Goal: Task Accomplishment & Management: Use online tool/utility

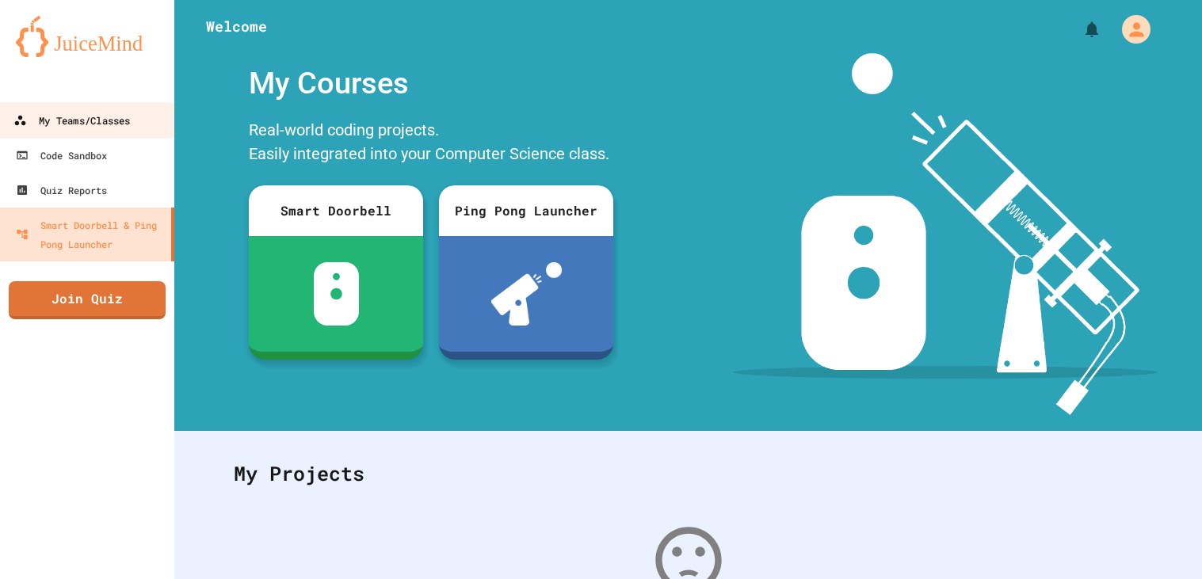
click at [61, 105] on link "My Teams/Classes" at bounding box center [88, 120] width 180 height 36
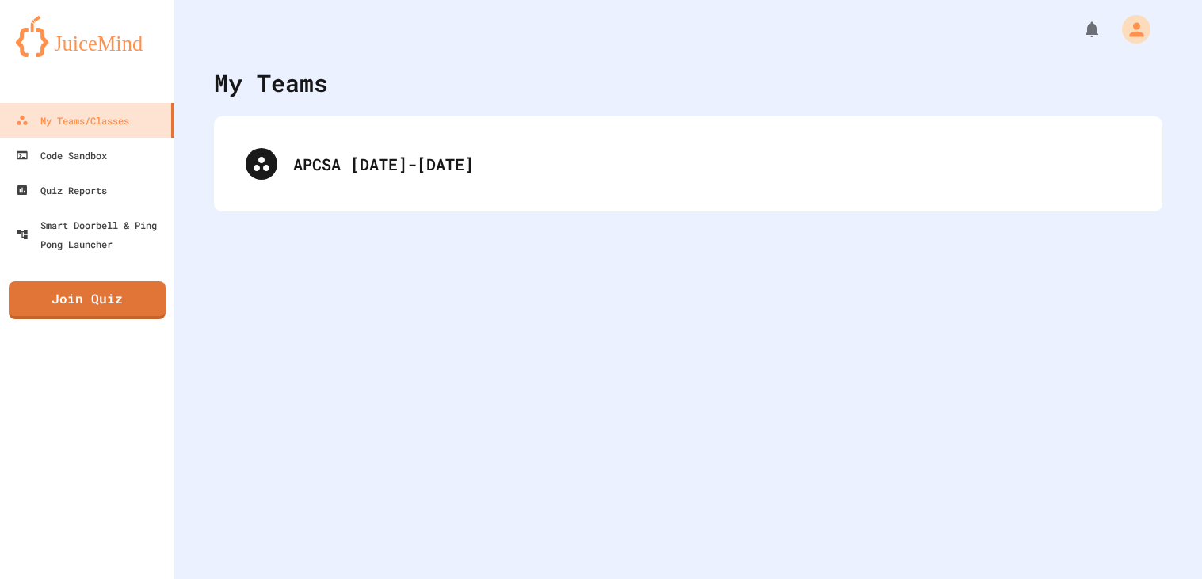
click at [389, 174] on div "APCSA [DATE]-[DATE]" at bounding box center [712, 164] width 838 height 24
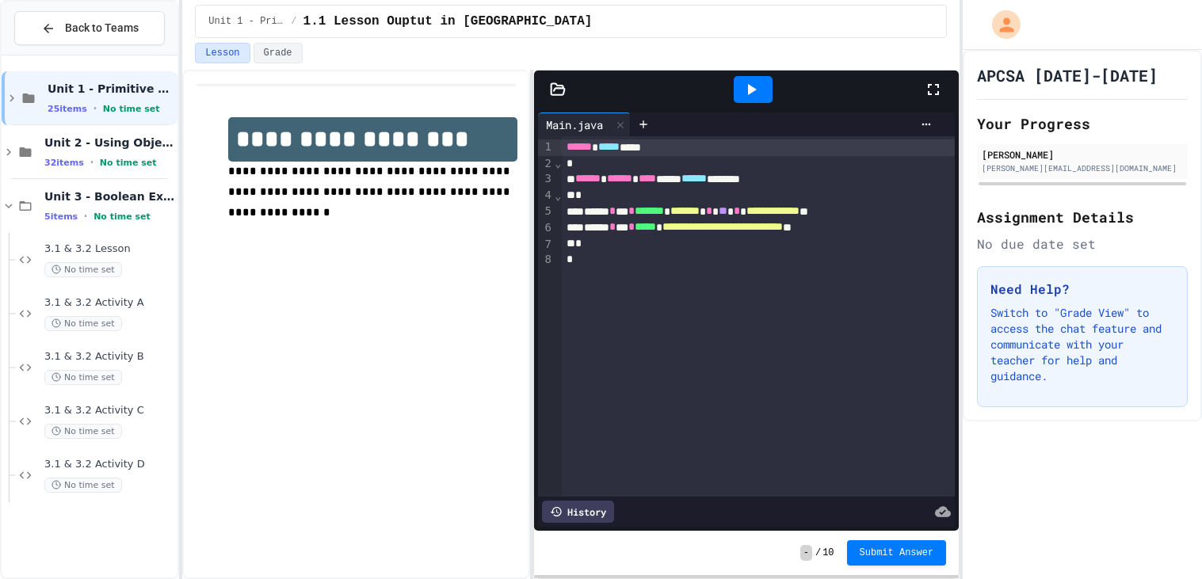
click at [395, 392] on div "**********" at bounding box center [356, 325] width 348 height 510
click at [71, 463] on span "3.1 & 3.2 Activity D" at bounding box center [109, 464] width 130 height 13
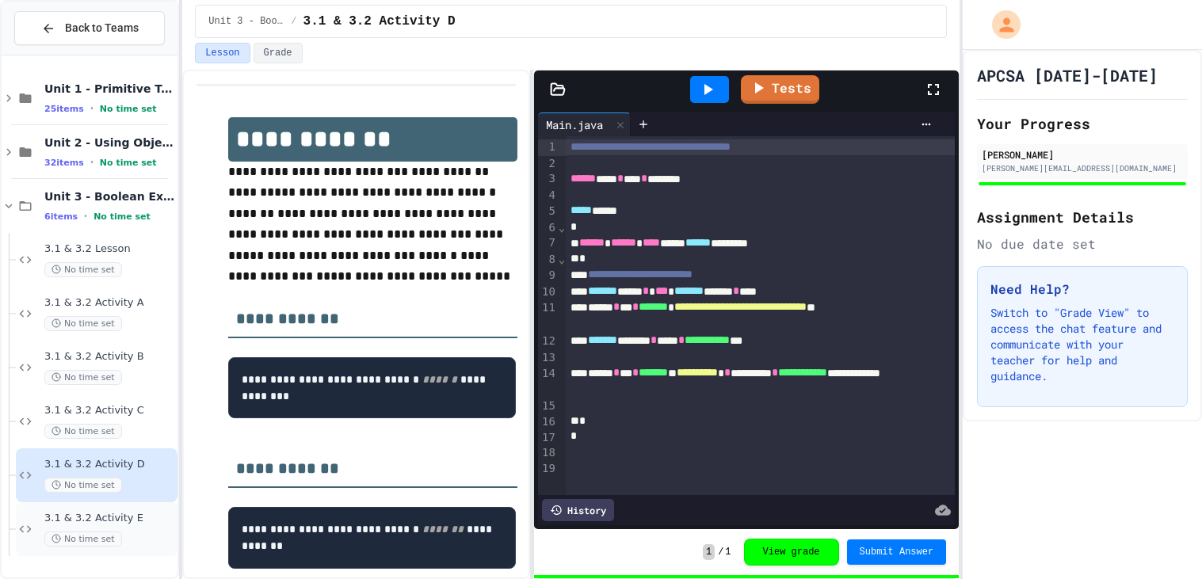
click at [139, 543] on div "No time set" at bounding box center [109, 539] width 130 height 15
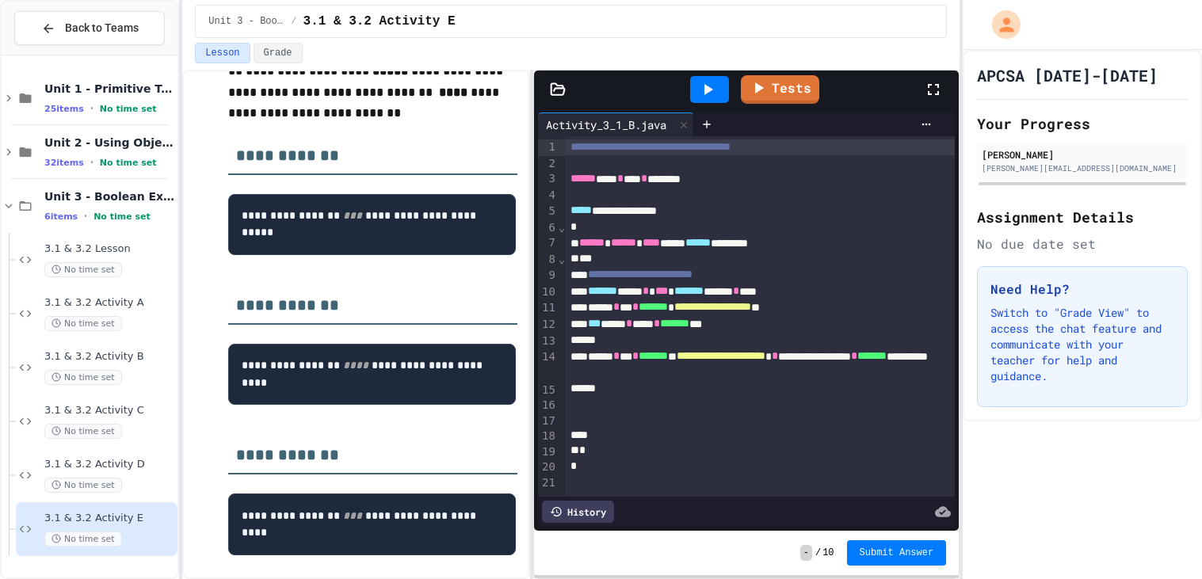
scroll to position [162, 0]
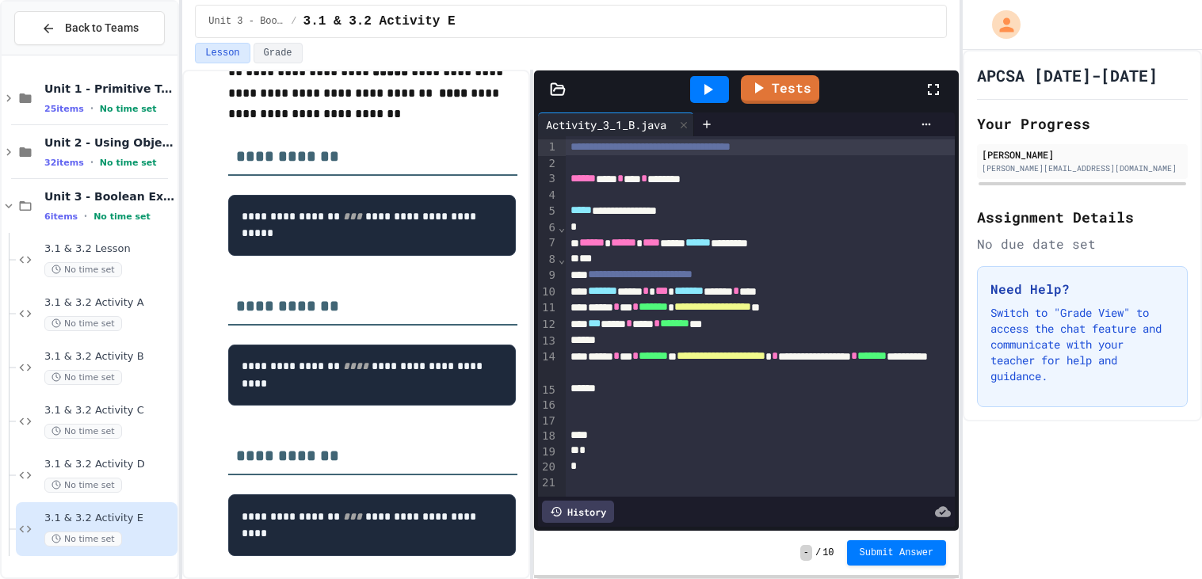
click at [700, 399] on div at bounding box center [760, 405] width 389 height 16
click at [713, 136] on div "**********" at bounding box center [760, 316] width 389 height 361
click at [710, 124] on icon at bounding box center [706, 123] width 7 height 7
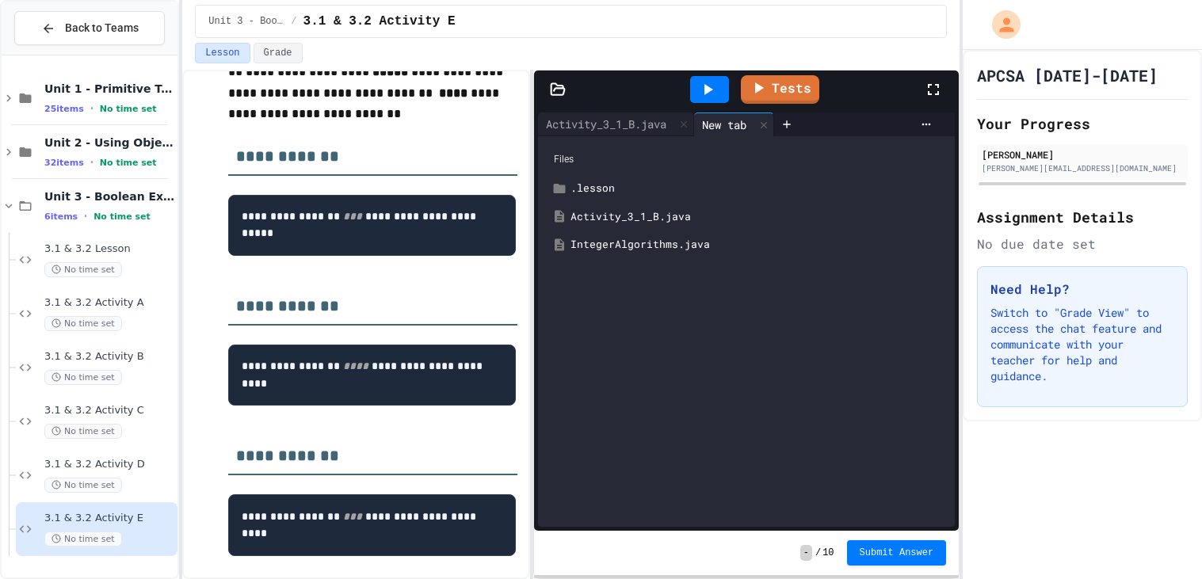
click at [640, 247] on div "IntegerAlgorithms.java" at bounding box center [758, 245] width 375 height 16
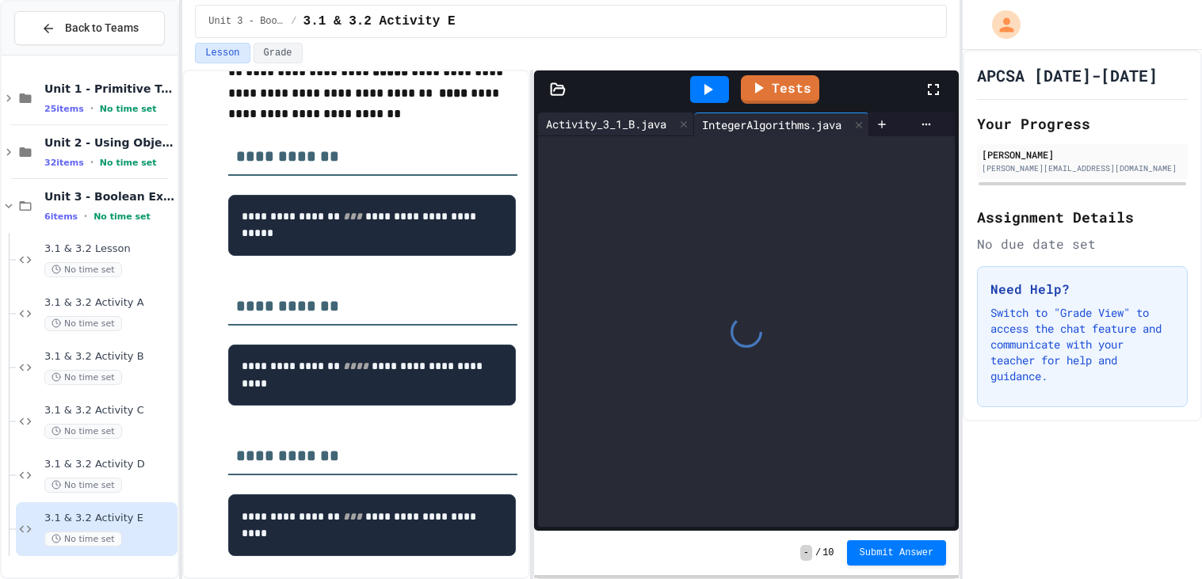
click at [610, 115] on div "Activity_3_1_B.java" at bounding box center [616, 125] width 156 height 24
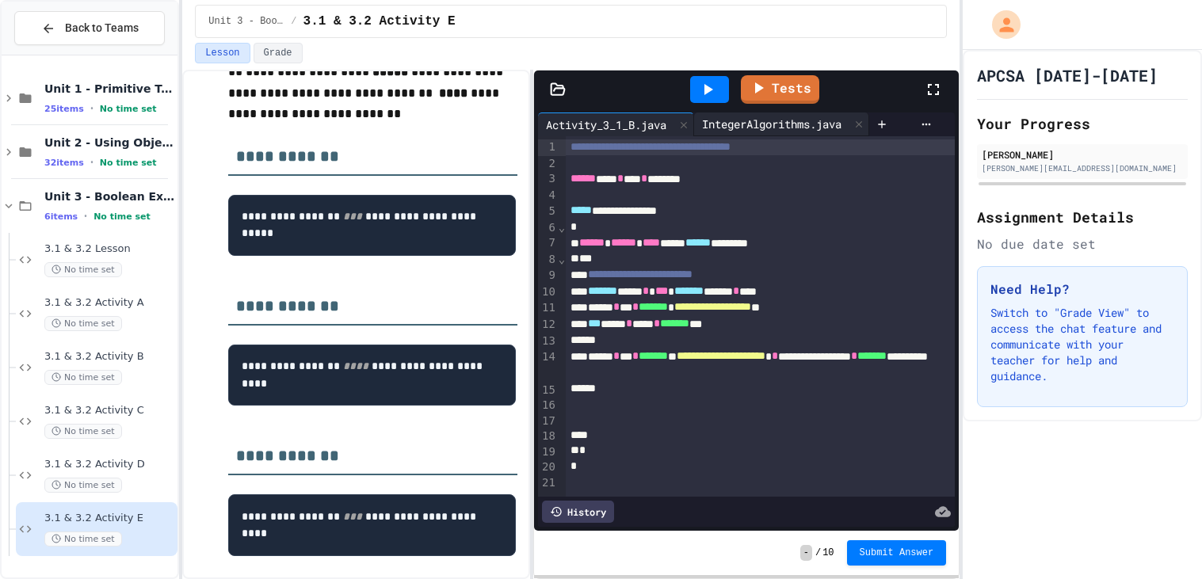
click at [732, 123] on div "IntegerAlgorithms.java" at bounding box center [771, 124] width 155 height 17
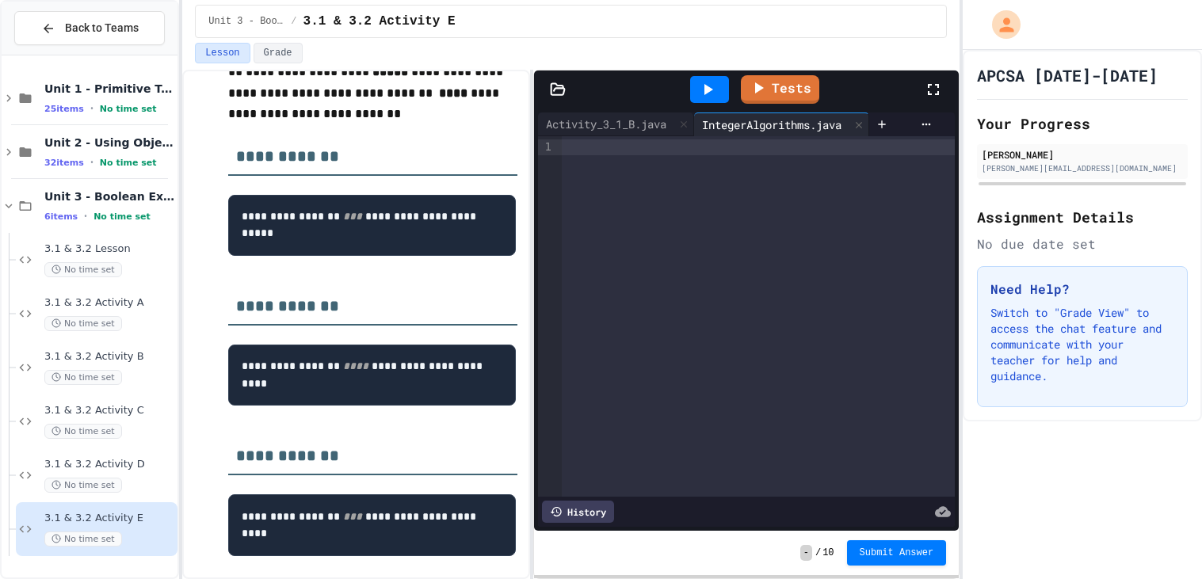
click at [631, 152] on div at bounding box center [758, 147] width 393 height 16
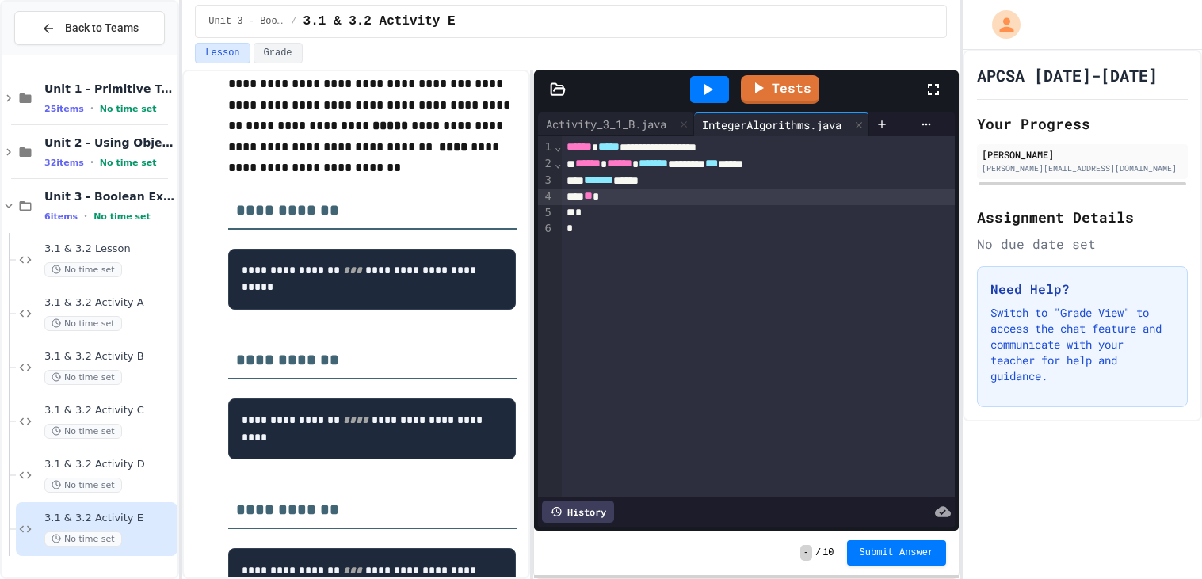
scroll to position [265, 0]
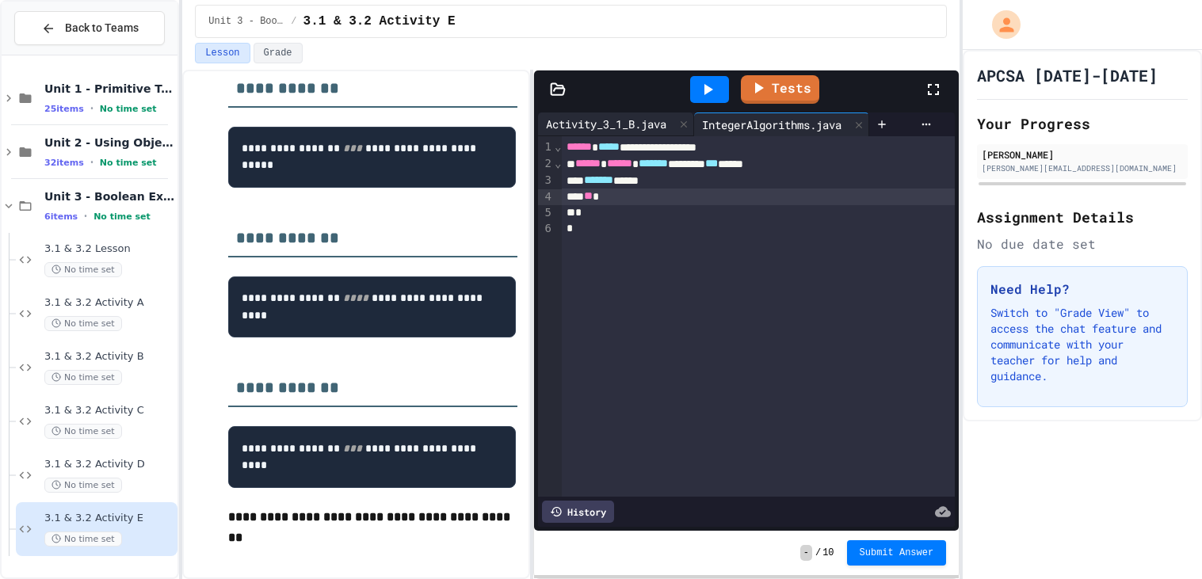
click at [594, 113] on div "Activity_3_1_B.java" at bounding box center [616, 125] width 156 height 24
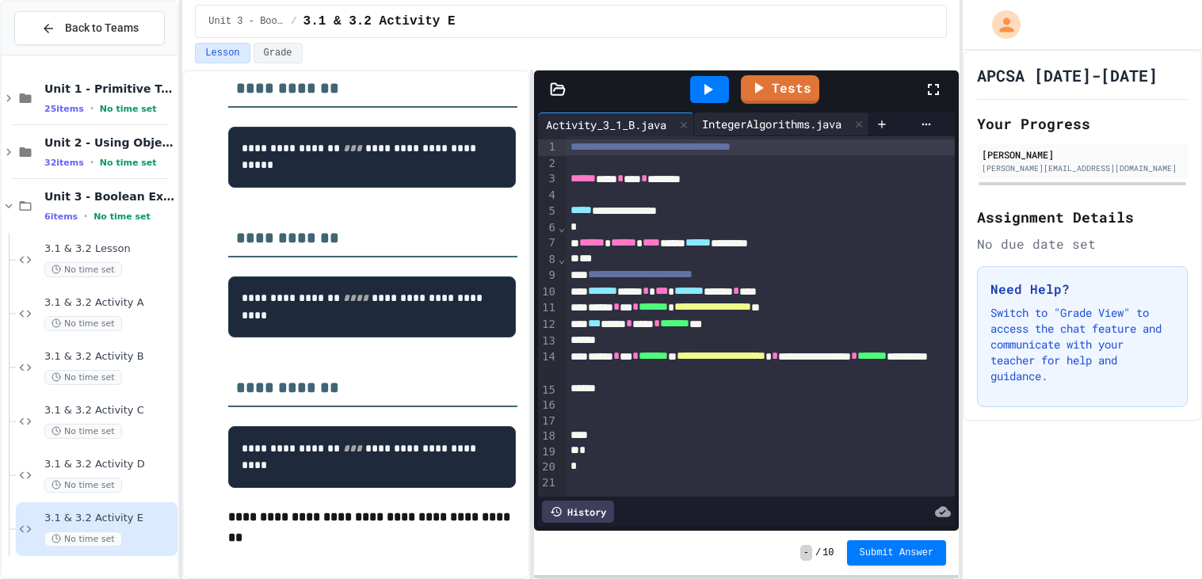
click at [816, 118] on div "IntegerAlgorithms.java" at bounding box center [771, 124] width 155 height 17
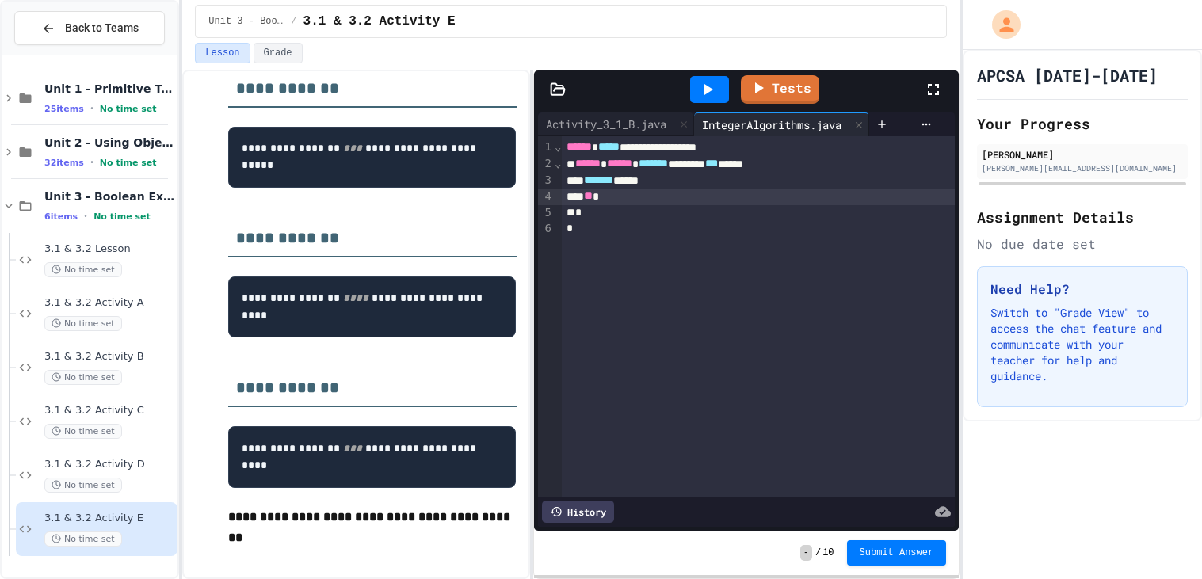
click at [661, 203] on div "**" at bounding box center [758, 197] width 393 height 17
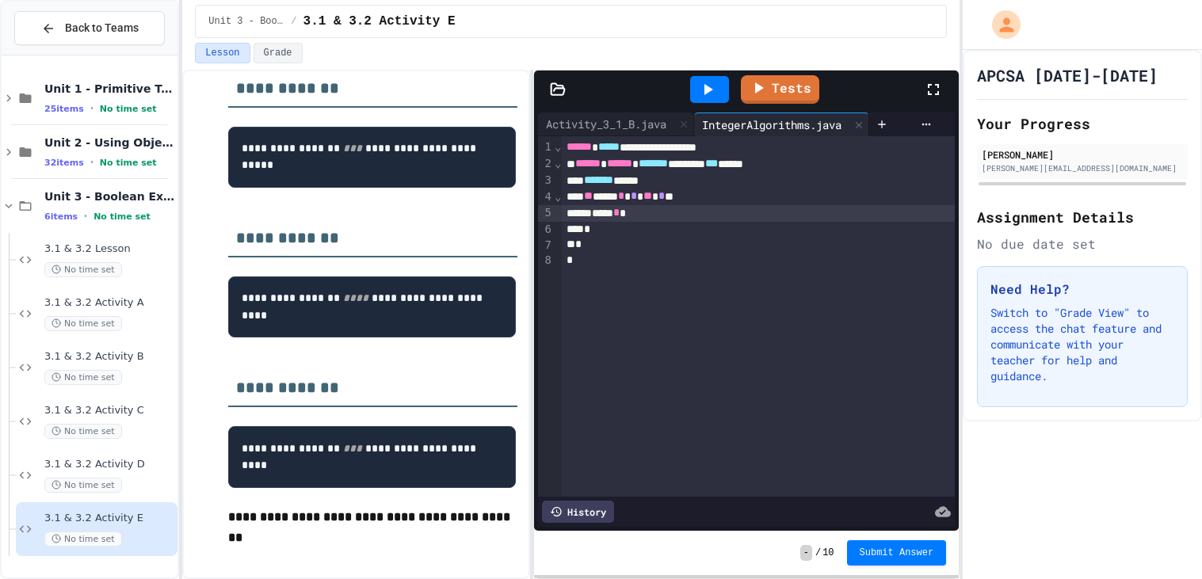
click at [682, 211] on div "**** *" at bounding box center [758, 213] width 393 height 17
click at [617, 216] on div "**** * ***** *" at bounding box center [758, 213] width 393 height 17
click at [633, 216] on div "**** * ***** *" at bounding box center [758, 213] width 393 height 17
click at [654, 231] on div "*" at bounding box center [758, 230] width 393 height 16
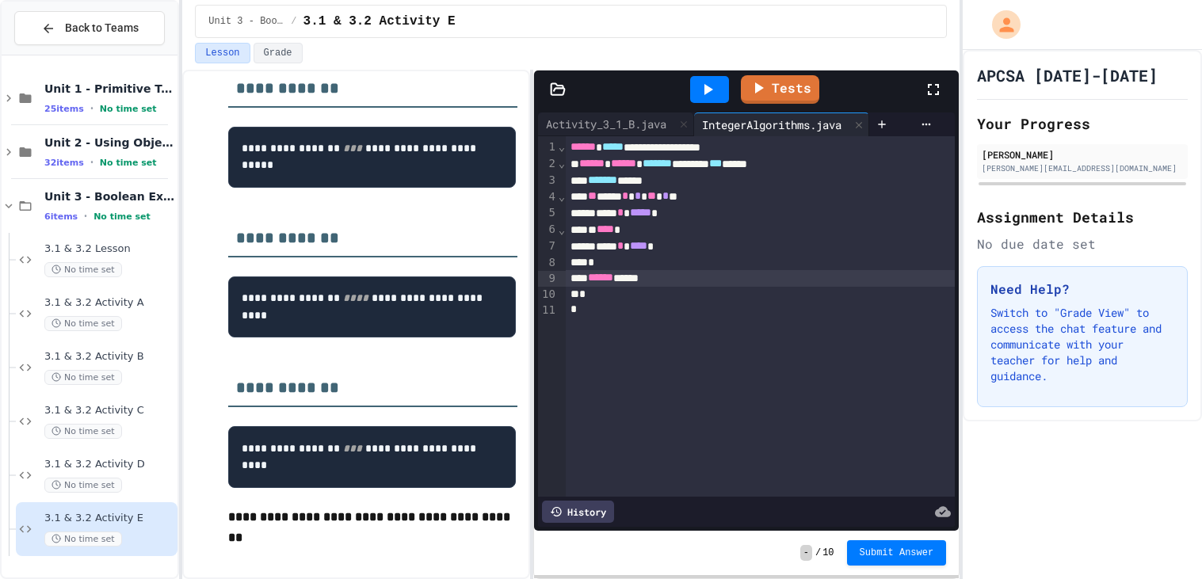
click at [706, 90] on icon at bounding box center [709, 89] width 9 height 11
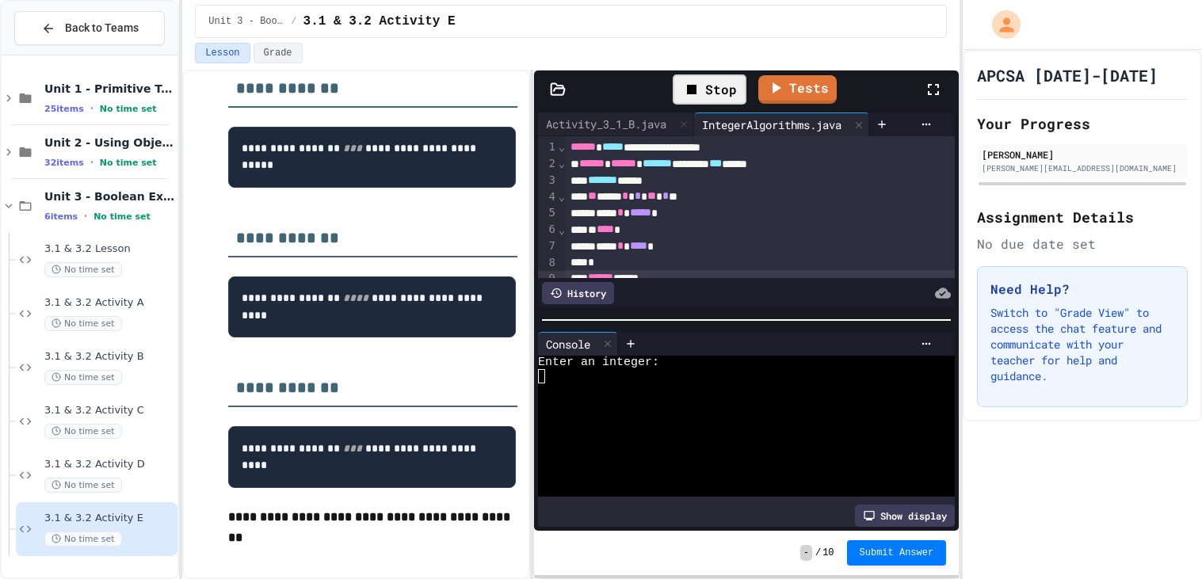
click at [581, 376] on div at bounding box center [737, 376] width 399 height 14
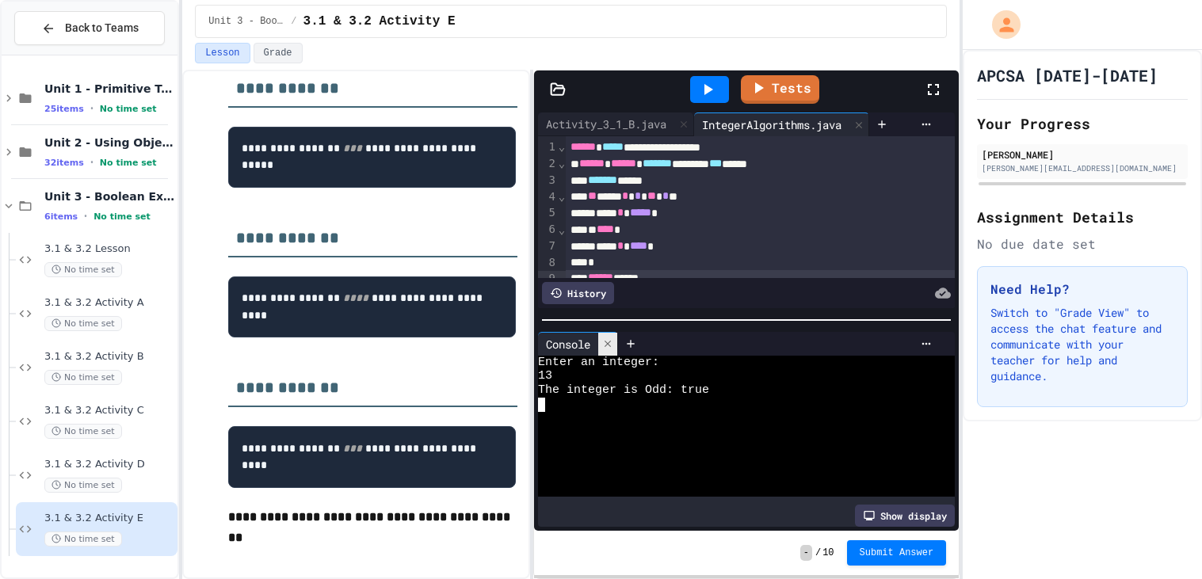
click at [606, 344] on icon at bounding box center [607, 343] width 11 height 11
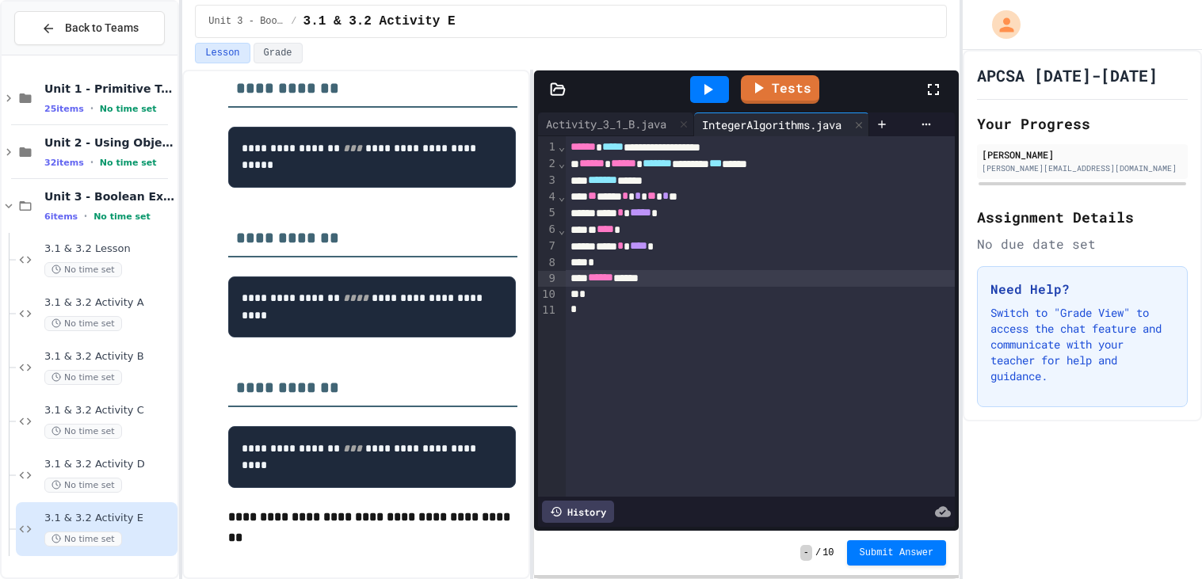
click at [707, 93] on icon at bounding box center [709, 89] width 9 height 11
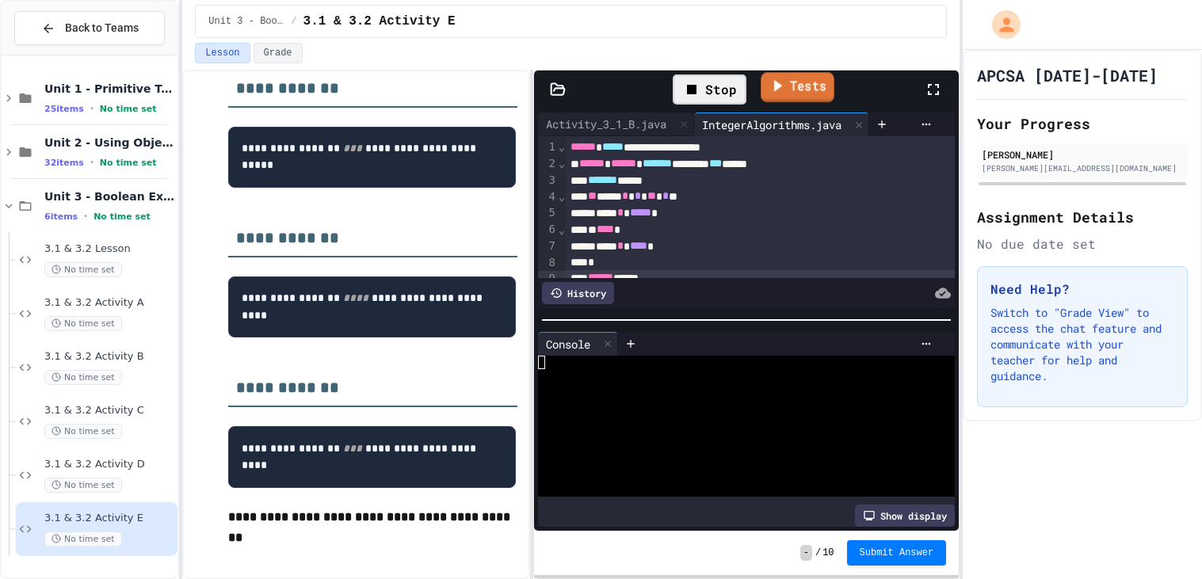
click at [769, 87] on icon at bounding box center [777, 86] width 17 height 20
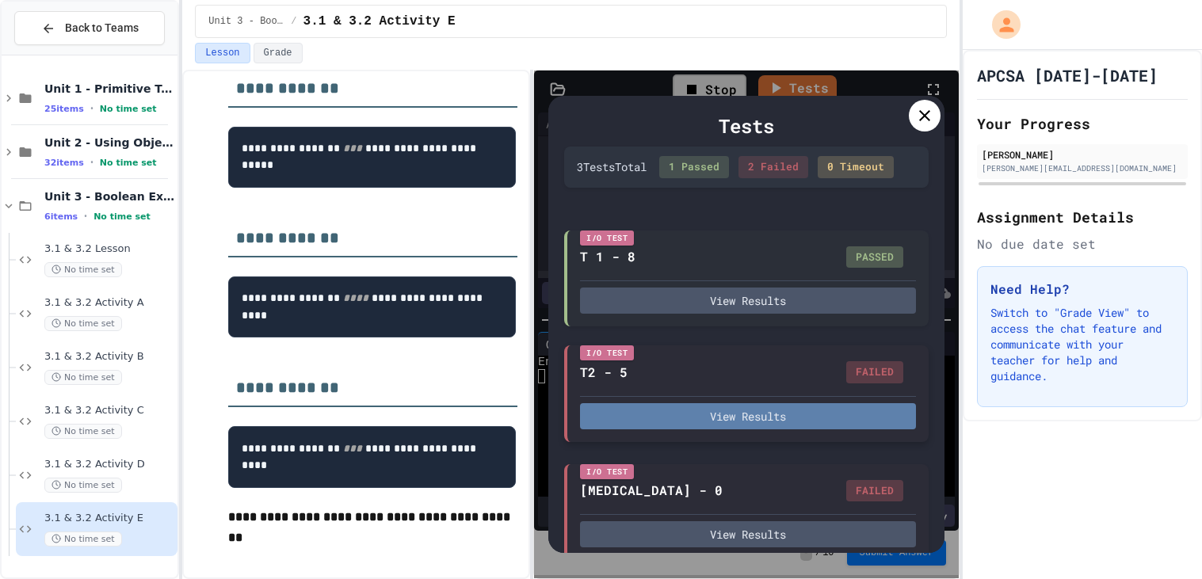
click at [717, 407] on button "View Results" at bounding box center [748, 416] width 336 height 26
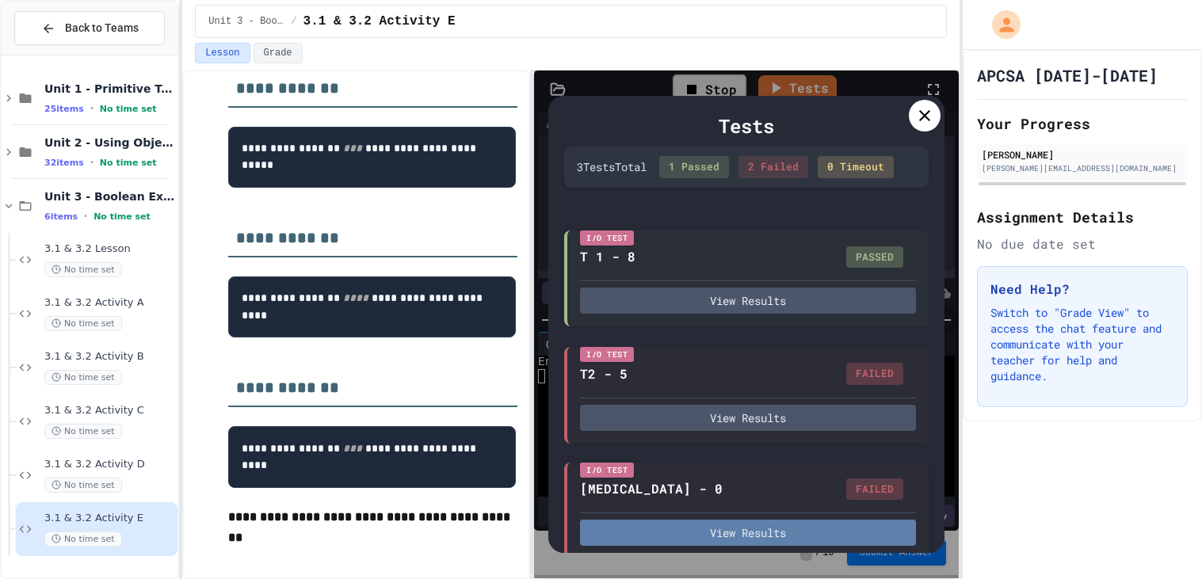
click at [625, 523] on button "View Results" at bounding box center [748, 533] width 336 height 26
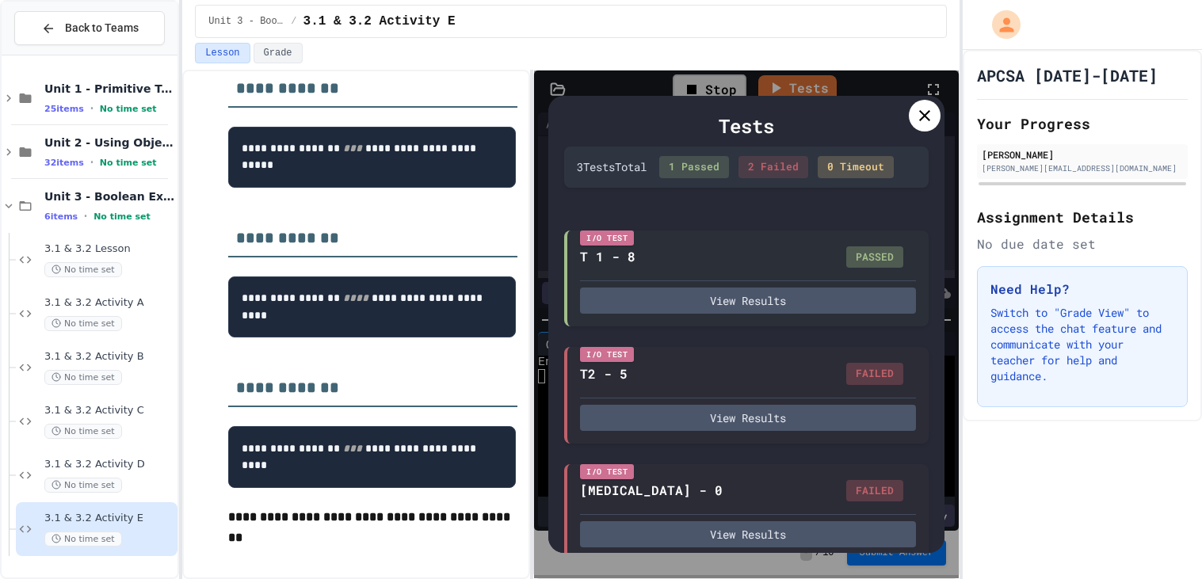
click at [691, 315] on div "I/O Test T 1 - 8 PASSED View Results" at bounding box center [746, 277] width 365 height 97
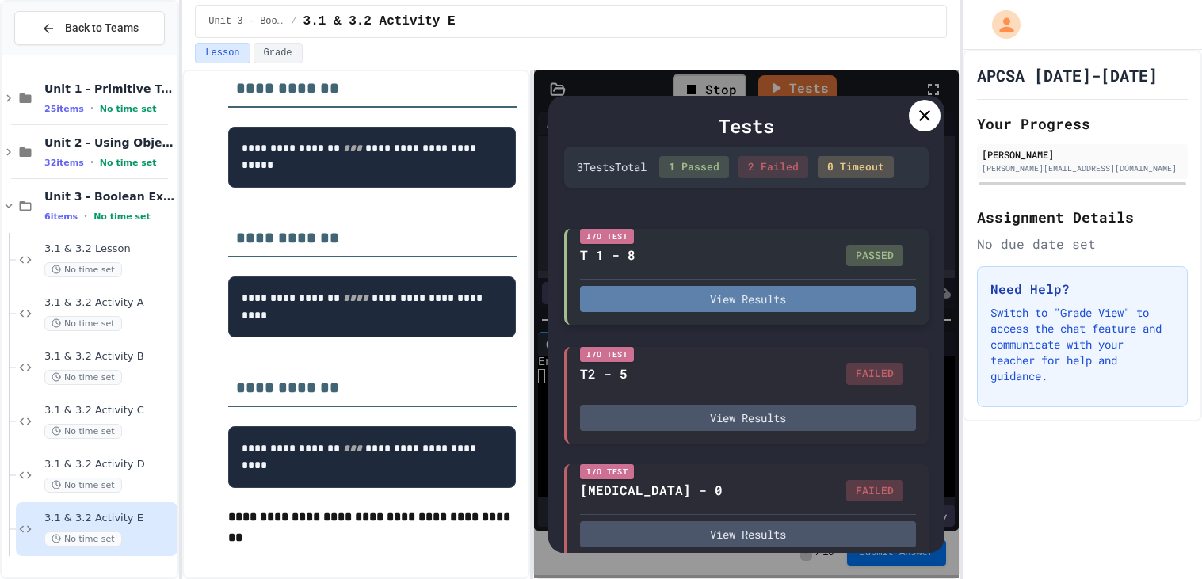
click at [699, 308] on button "View Results" at bounding box center [748, 299] width 336 height 26
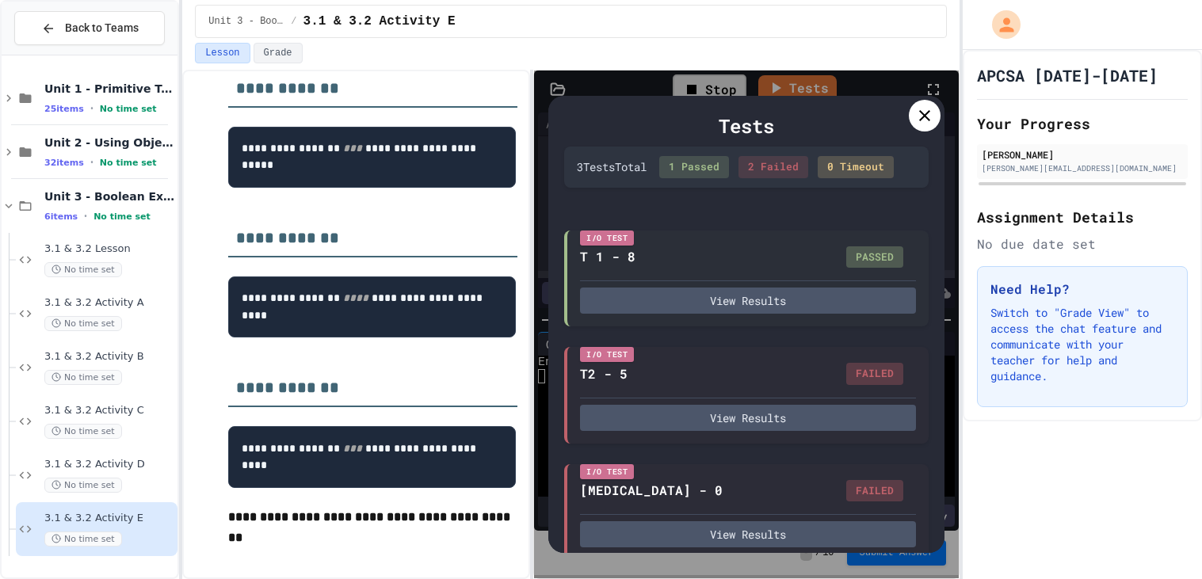
click at [923, 114] on icon at bounding box center [924, 115] width 11 height 11
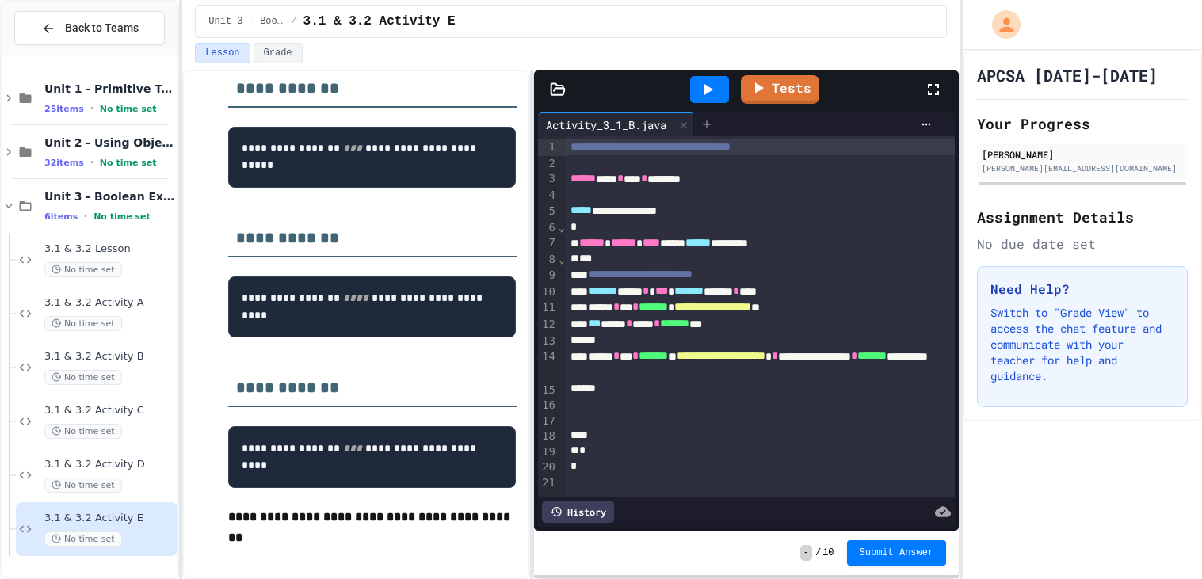
click at [713, 128] on icon at bounding box center [707, 124] width 13 height 13
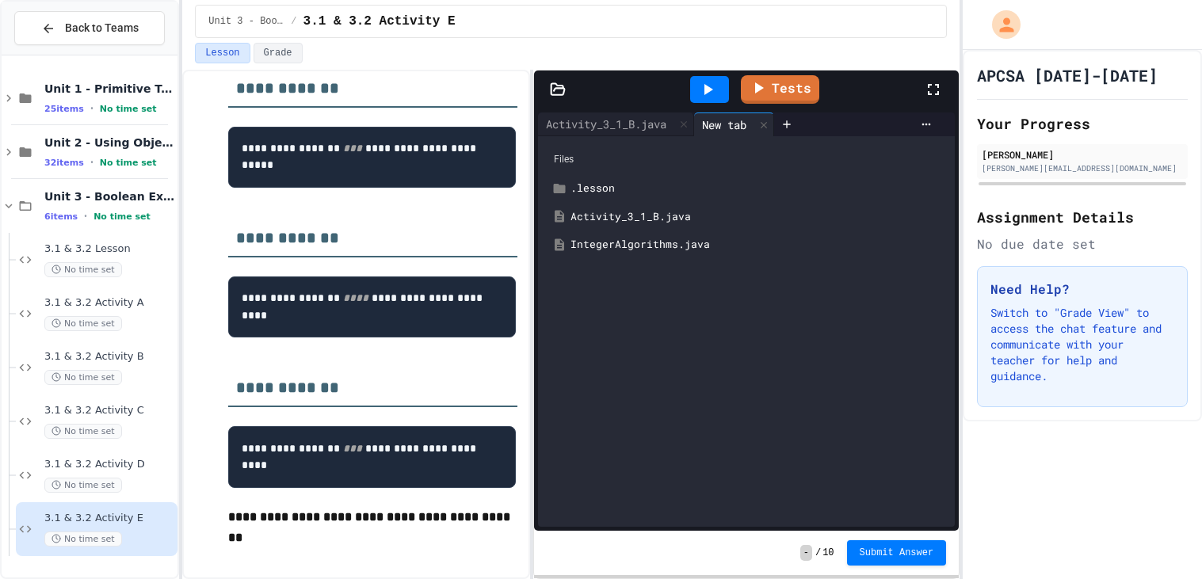
click at [678, 237] on div "IntegerAlgorithms.java" at bounding box center [758, 245] width 375 height 16
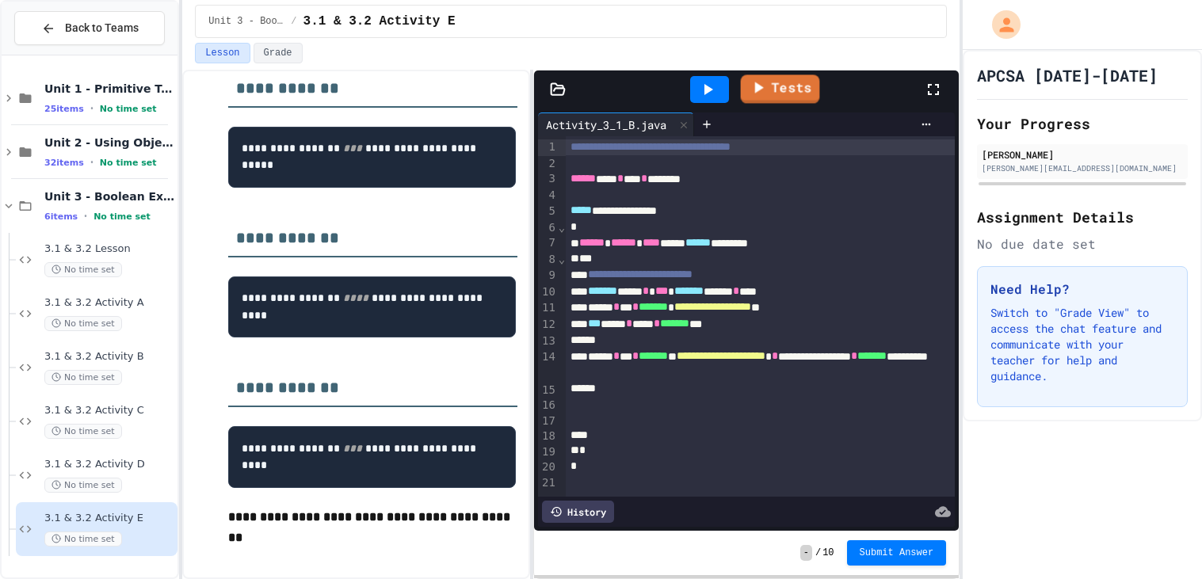
click at [789, 89] on link "Tests" at bounding box center [780, 89] width 79 height 29
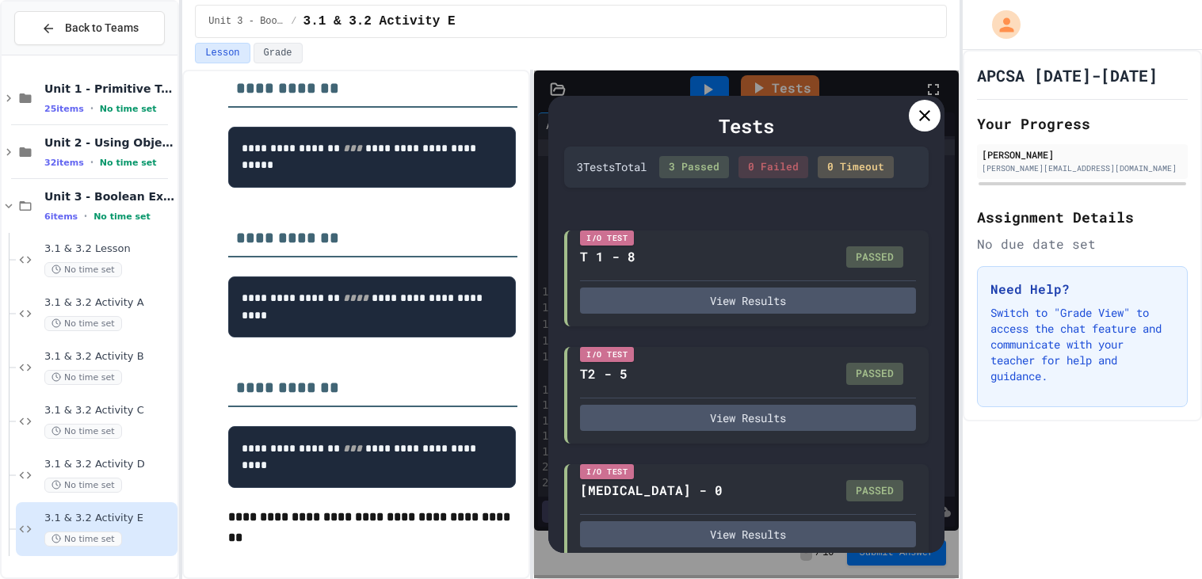
click at [930, 110] on icon at bounding box center [924, 115] width 19 height 19
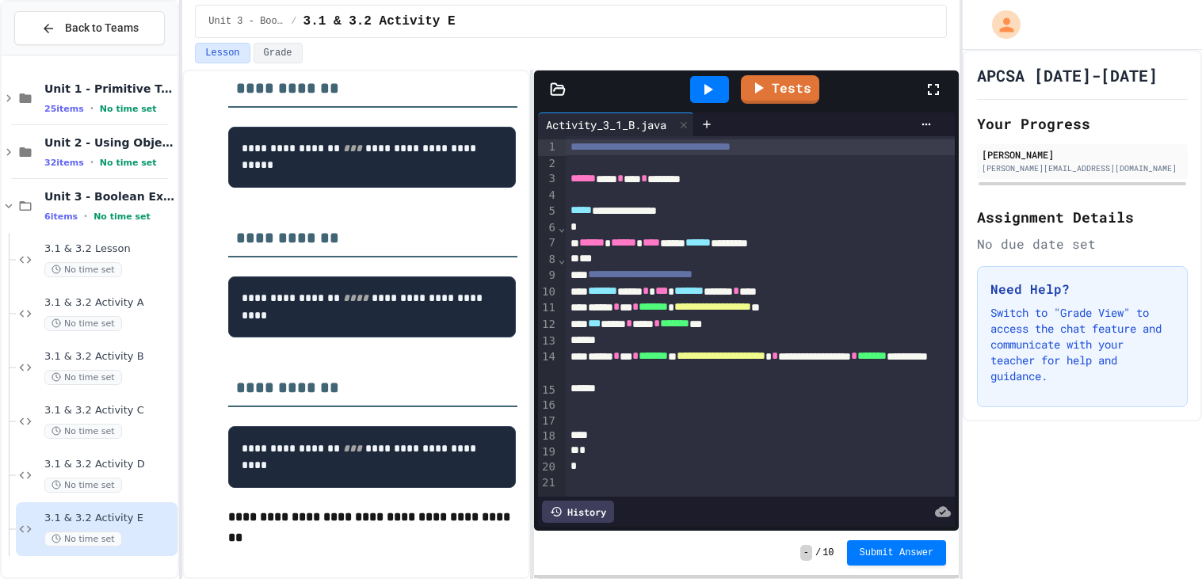
click at [853, 556] on button "Submit Answer" at bounding box center [897, 553] width 100 height 25
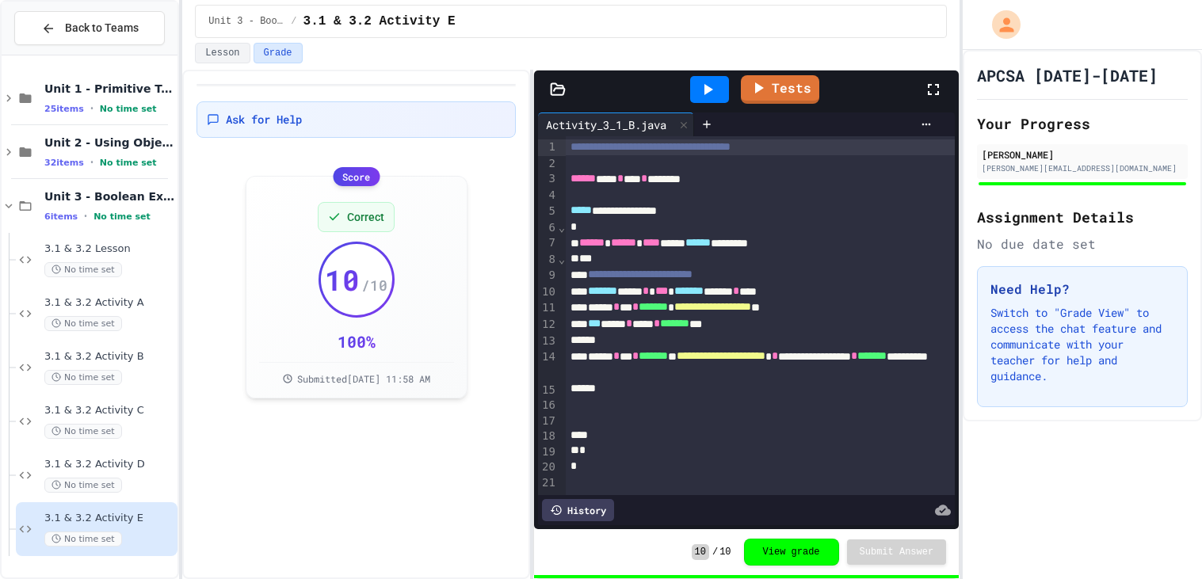
click at [703, 109] on div at bounding box center [709, 89] width 55 height 43
click at [703, 119] on div at bounding box center [706, 125] width 25 height 24
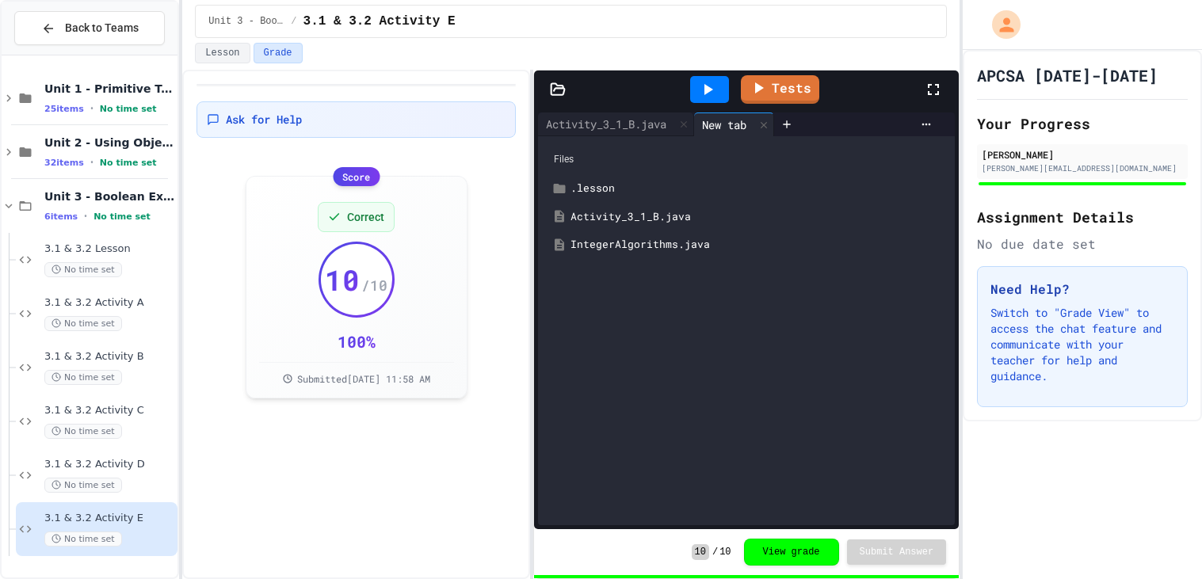
click at [620, 239] on div "IntegerAlgorithms.java" at bounding box center [758, 245] width 375 height 16
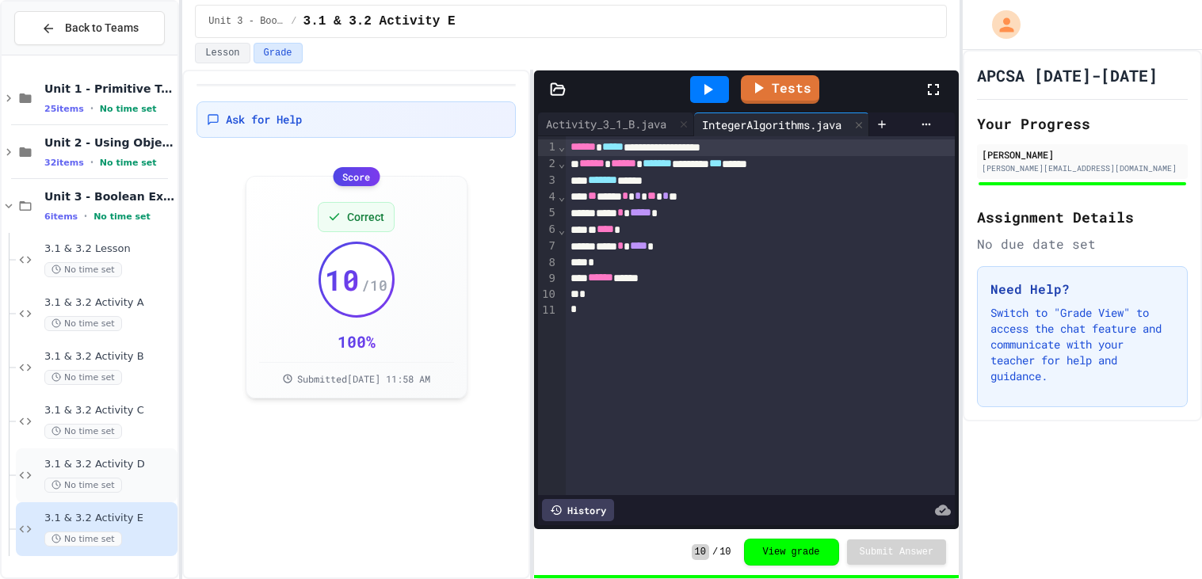
click at [151, 496] on div "3.1 & 3.2 Activity D No time set" at bounding box center [97, 476] width 162 height 54
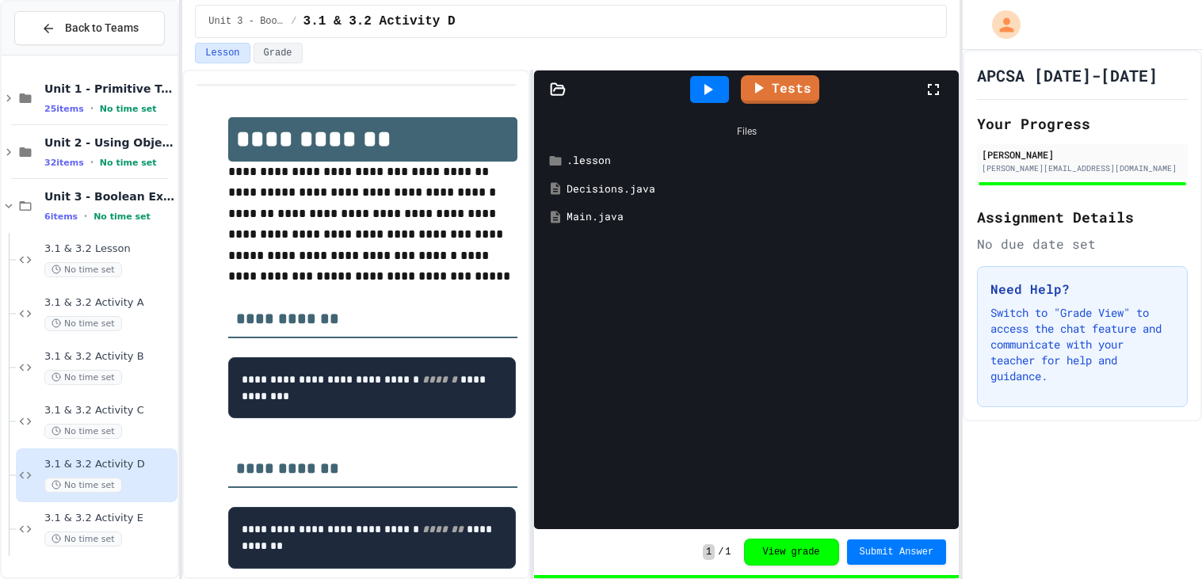
click at [594, 191] on div "Decisions.java" at bounding box center [758, 189] width 383 height 16
